Goal: Navigation & Orientation: Find specific page/section

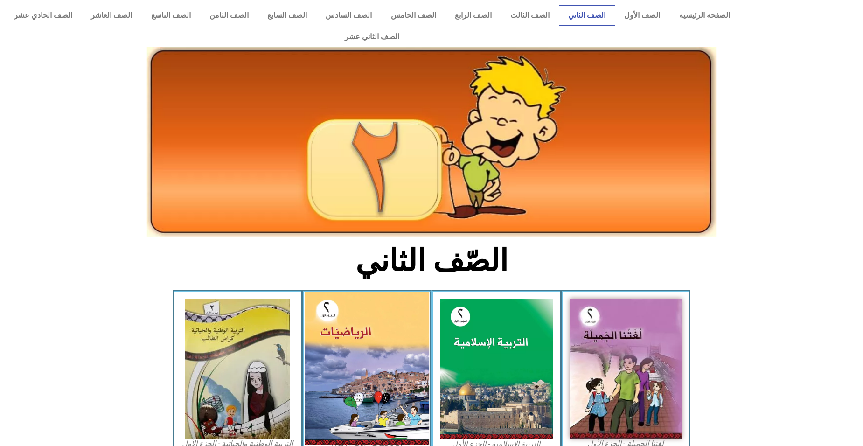
click at [389, 322] on img at bounding box center [367, 368] width 124 height 153
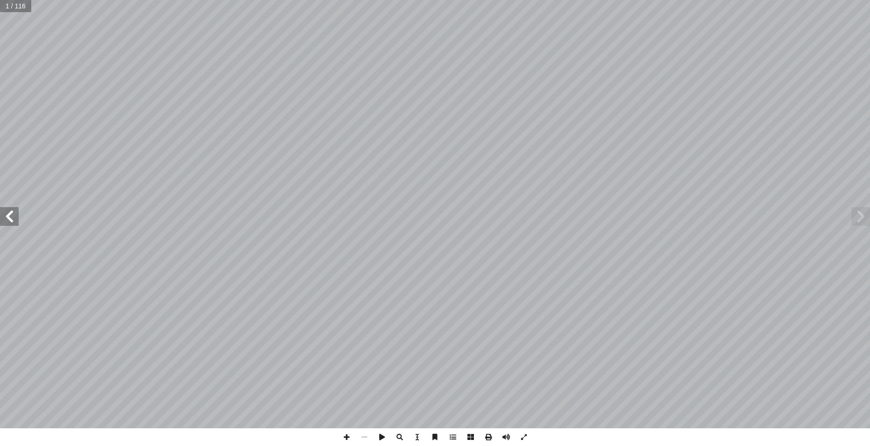
click at [12, 223] on span at bounding box center [9, 216] width 19 height 19
click at [7, 216] on span at bounding box center [9, 216] width 19 height 19
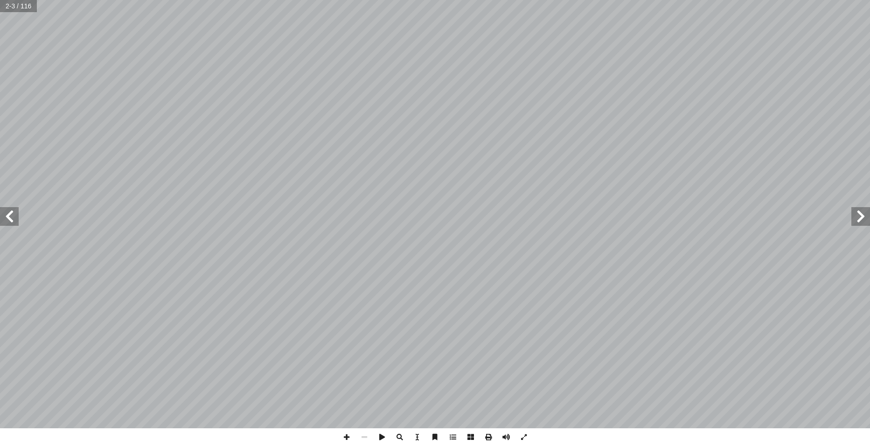
click at [7, 216] on span at bounding box center [9, 216] width 19 height 19
click at [7, 214] on span at bounding box center [9, 216] width 19 height 19
click at [7, 212] on span at bounding box center [9, 216] width 19 height 19
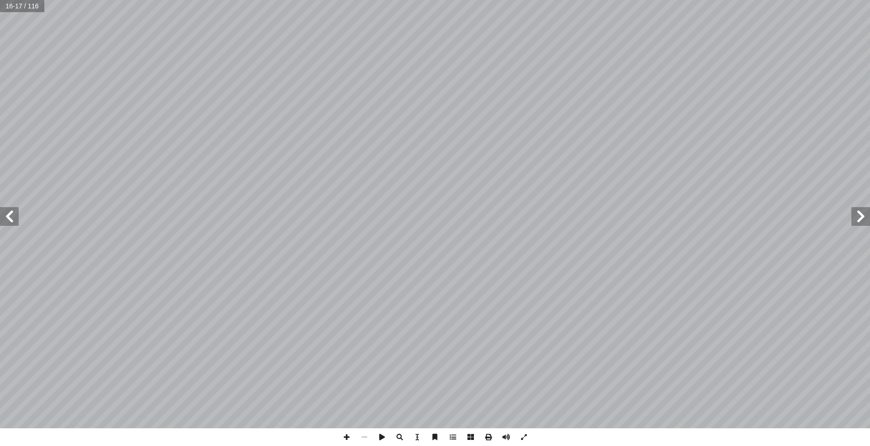
click at [7, 212] on span at bounding box center [9, 216] width 19 height 19
click at [350, 438] on span at bounding box center [347, 437] width 18 height 18
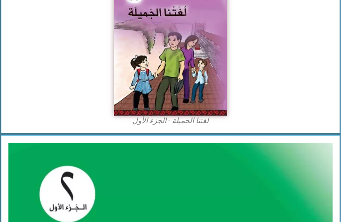
scroll to position [194, 0]
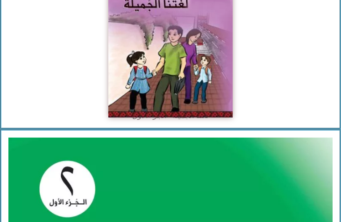
click at [156, 50] on img at bounding box center [170, 41] width 124 height 154
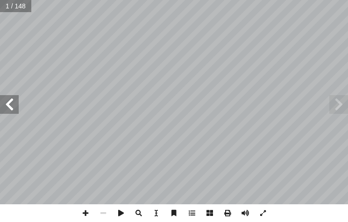
click at [13, 106] on span at bounding box center [9, 104] width 19 height 19
click at [13, 105] on span at bounding box center [9, 104] width 19 height 19
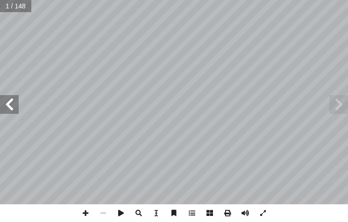
click at [13, 105] on span at bounding box center [9, 104] width 19 height 19
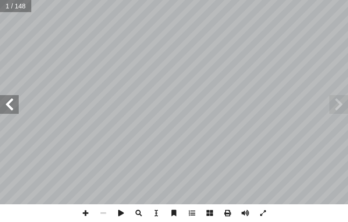
click at [13, 105] on span at bounding box center [9, 104] width 19 height 19
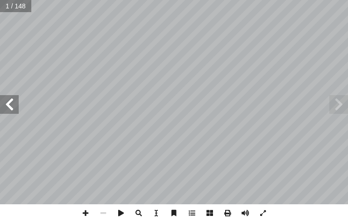
click at [13, 105] on span at bounding box center [9, 104] width 19 height 19
click at [11, 104] on span at bounding box center [9, 104] width 19 height 19
click at [12, 106] on span at bounding box center [9, 104] width 19 height 19
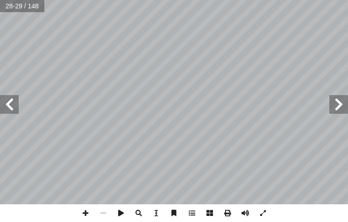
click at [12, 106] on span at bounding box center [9, 104] width 19 height 19
click at [7, 105] on span at bounding box center [9, 104] width 19 height 19
click at [83, 210] on span at bounding box center [86, 213] width 18 height 18
click at [81, 213] on span at bounding box center [86, 213] width 18 height 18
